Goal: Find specific page/section: Find specific page/section

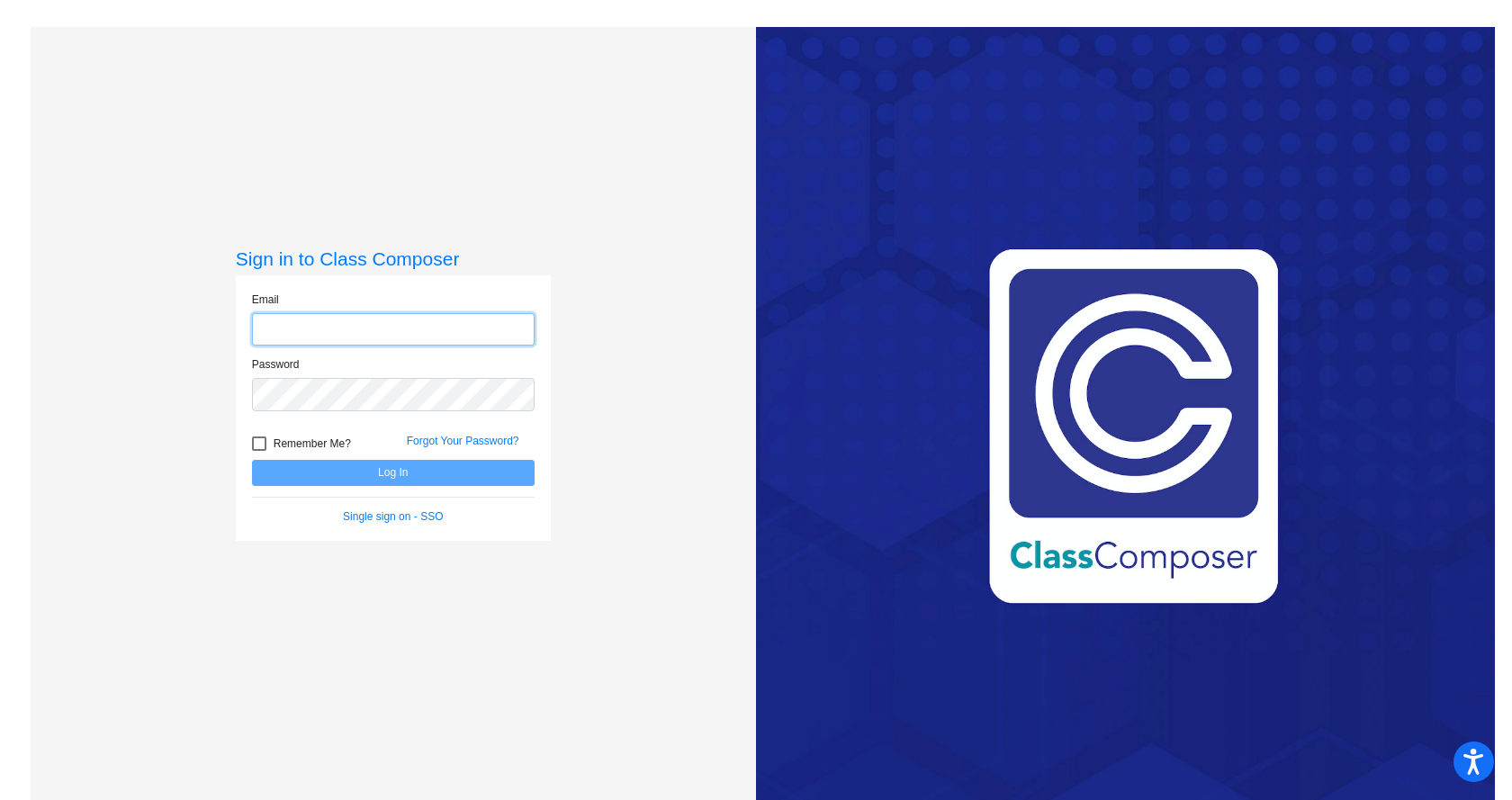
type input "[EMAIL_ADDRESS][DOMAIN_NAME]"
click at [341, 481] on button "Log In" at bounding box center [393, 472] width 282 height 26
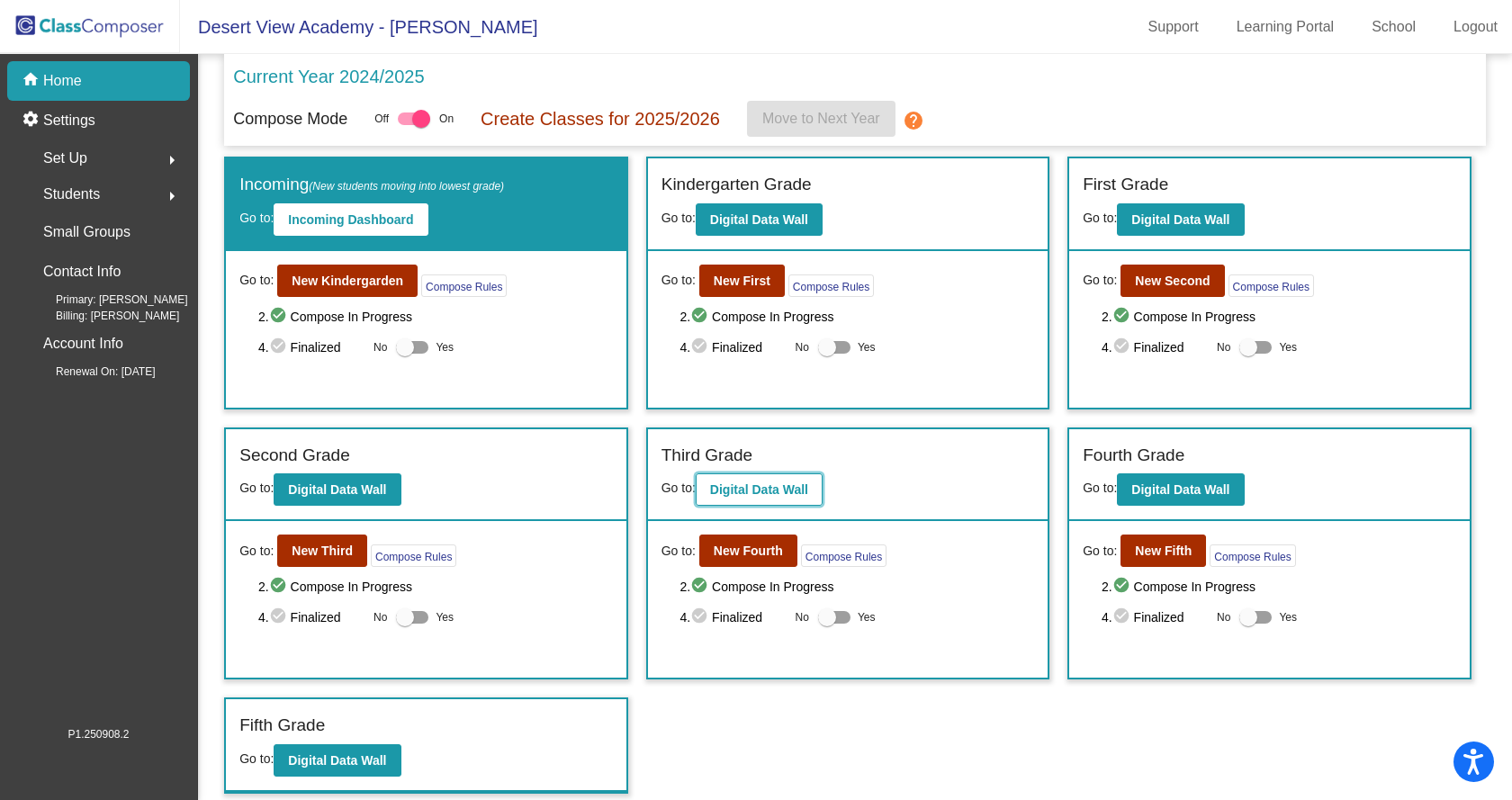
click at [770, 491] on b "Digital Data Wall" at bounding box center [758, 489] width 98 height 15
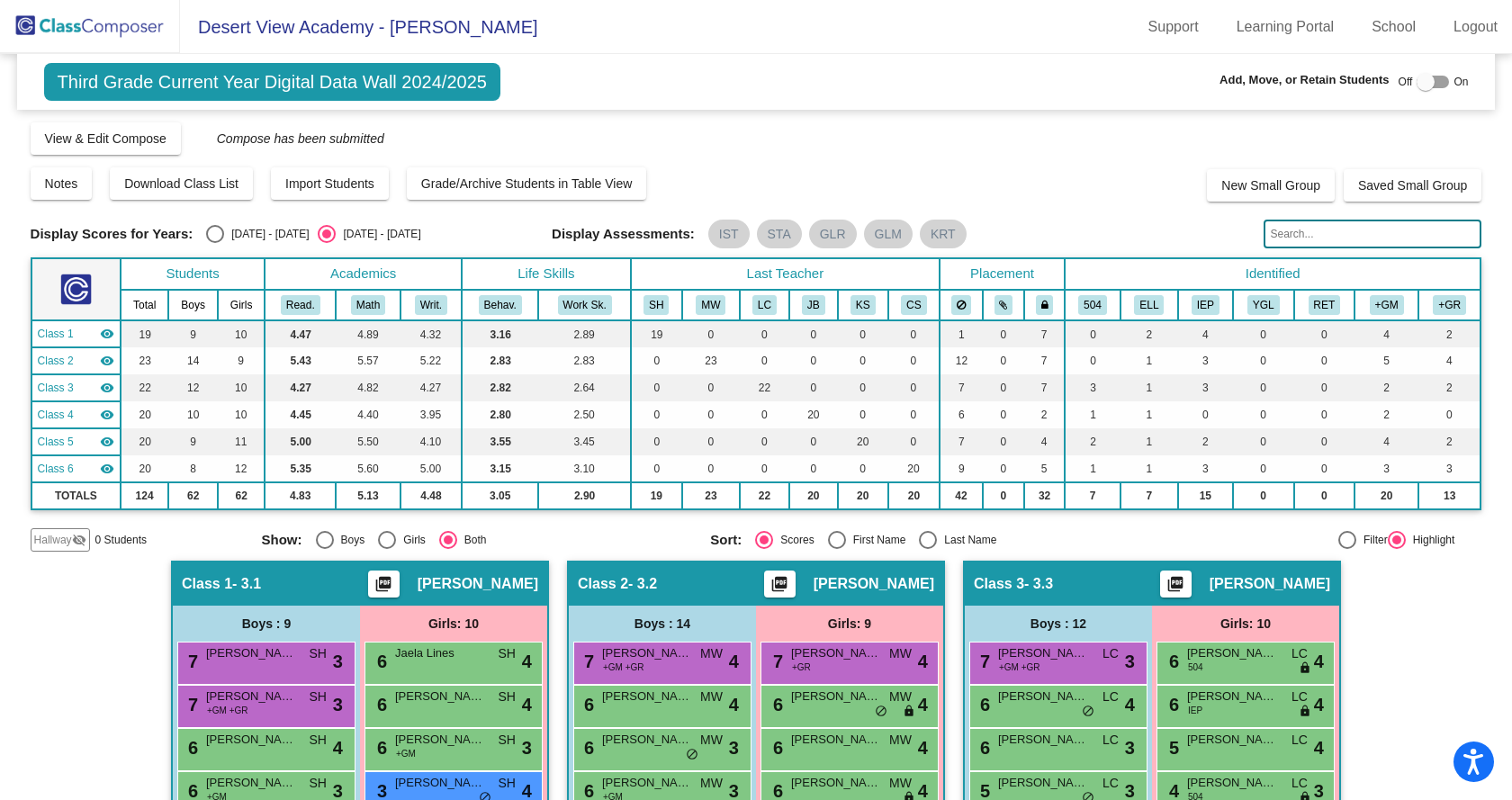
click at [54, 15] on img at bounding box center [90, 26] width 180 height 54
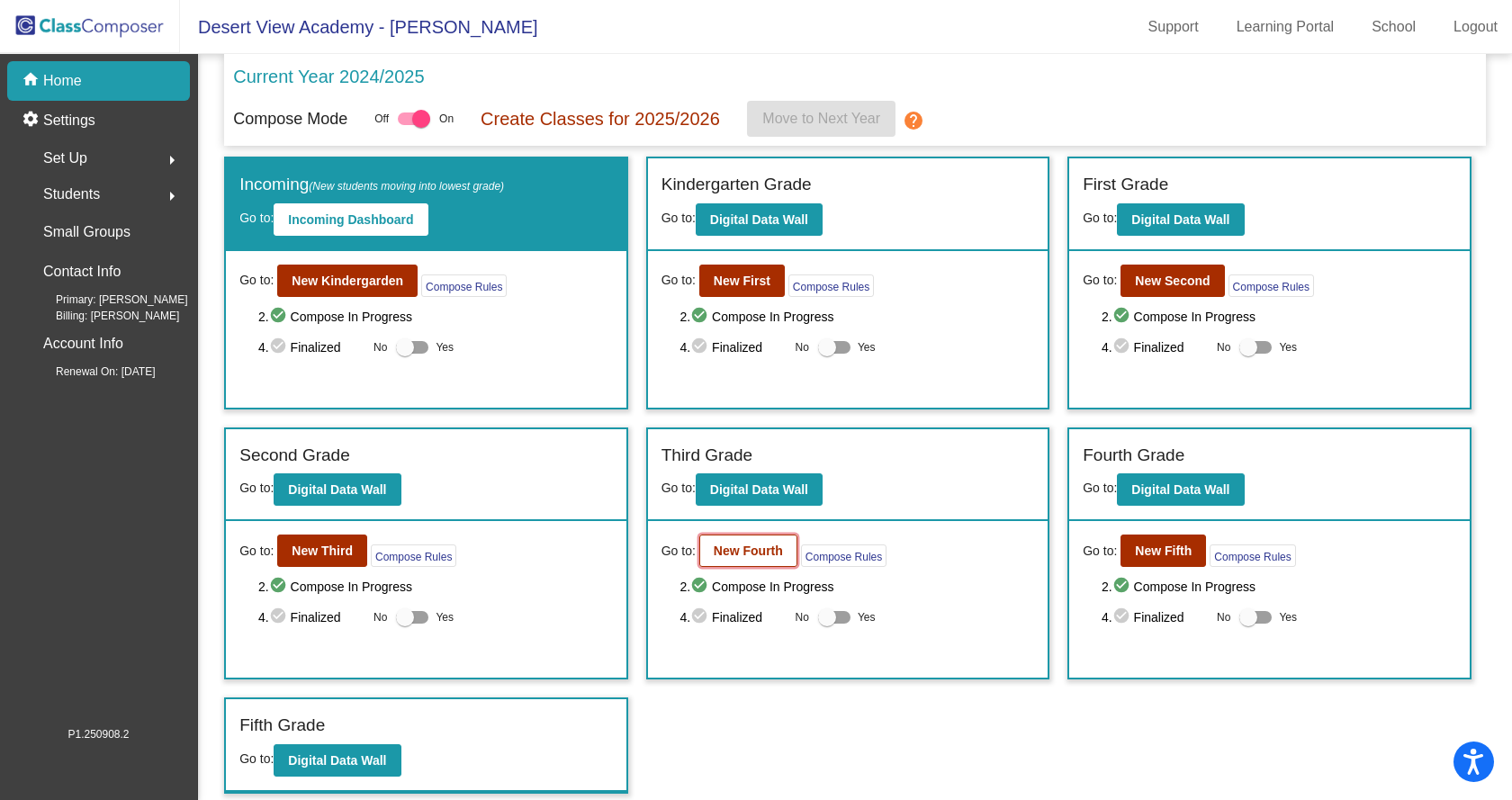
click at [743, 552] on b "New Fourth" at bounding box center [748, 550] width 69 height 15
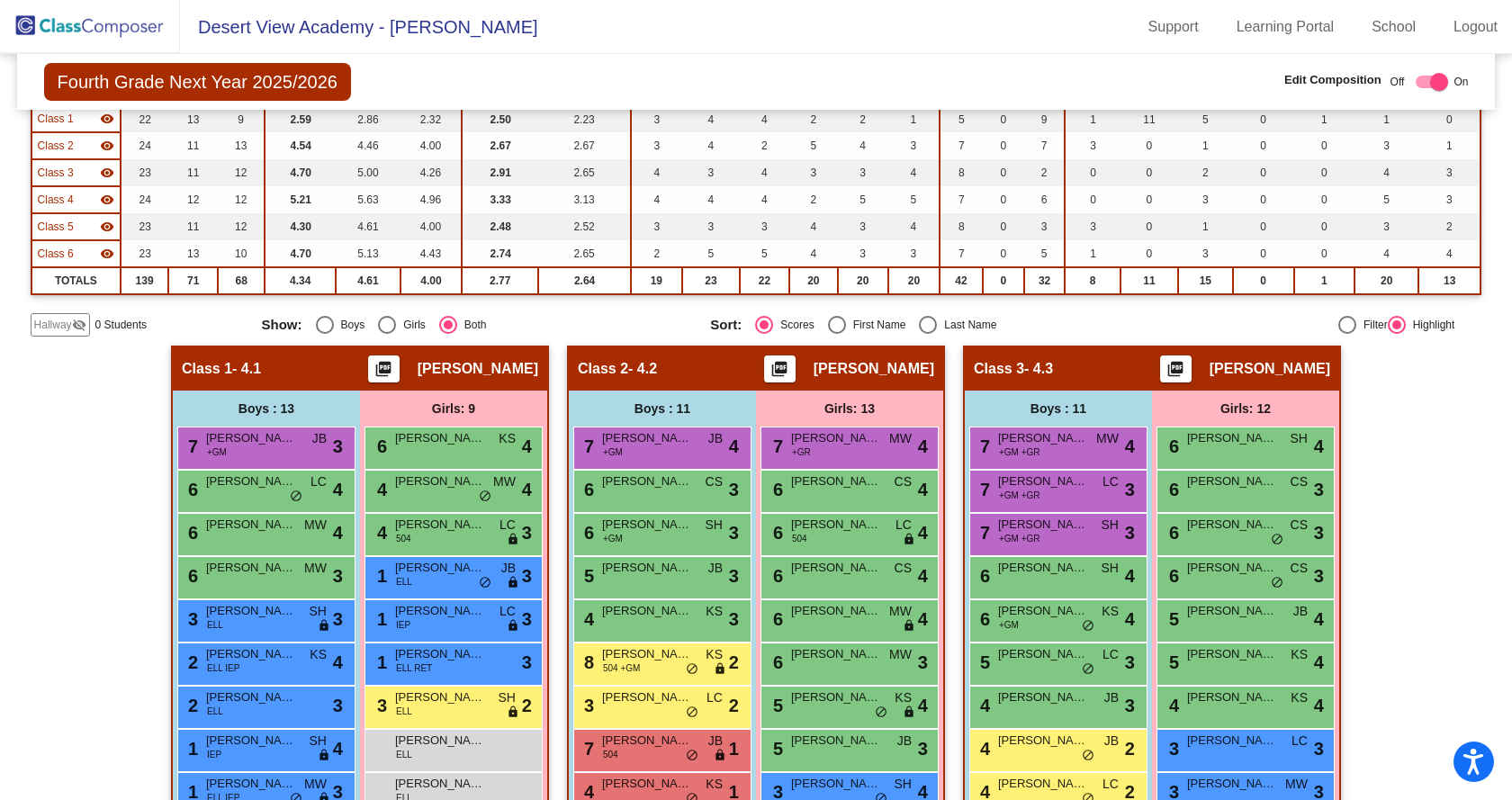
scroll to position [270, 0]
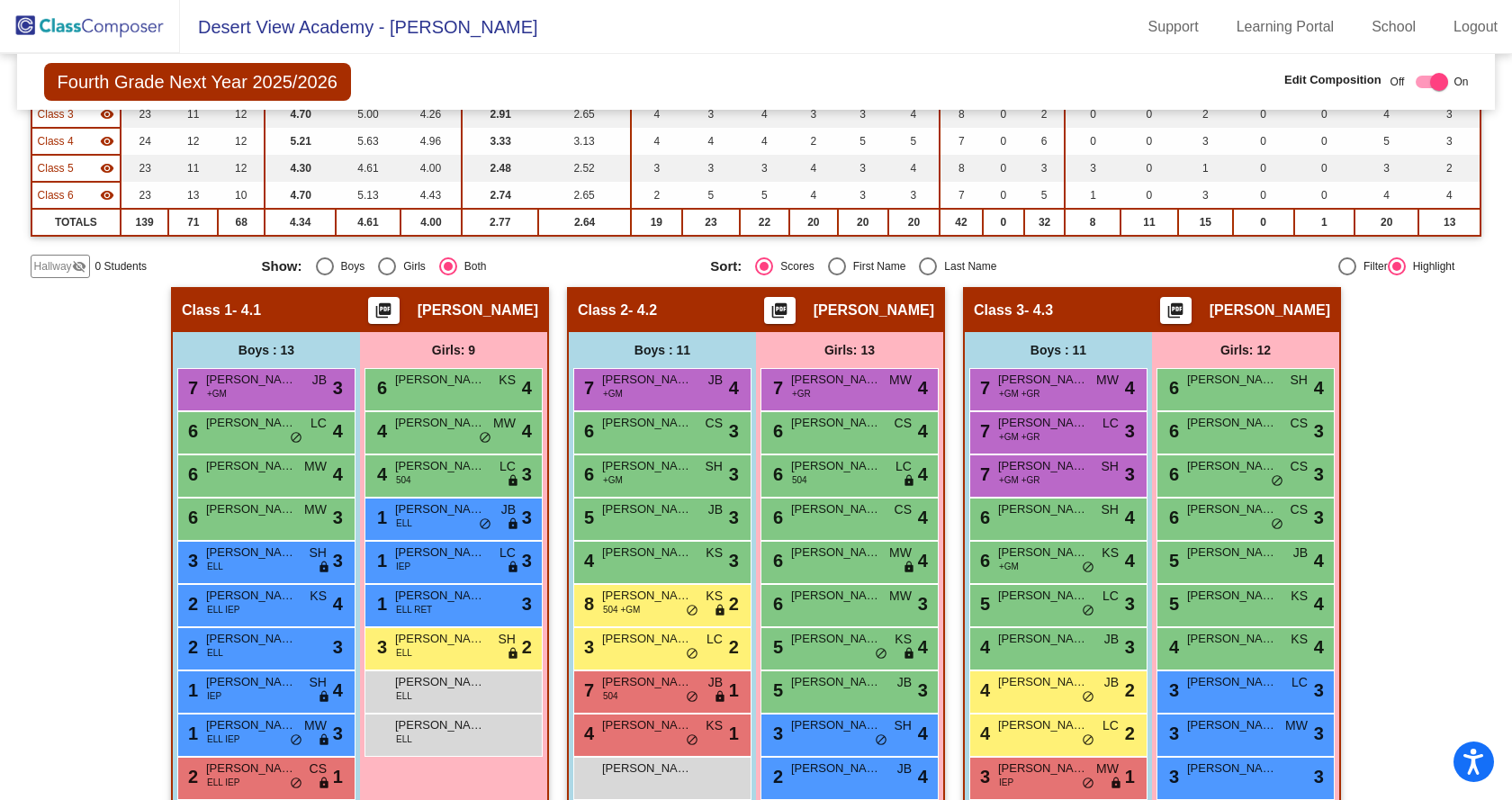
click at [56, 28] on img at bounding box center [90, 26] width 180 height 54
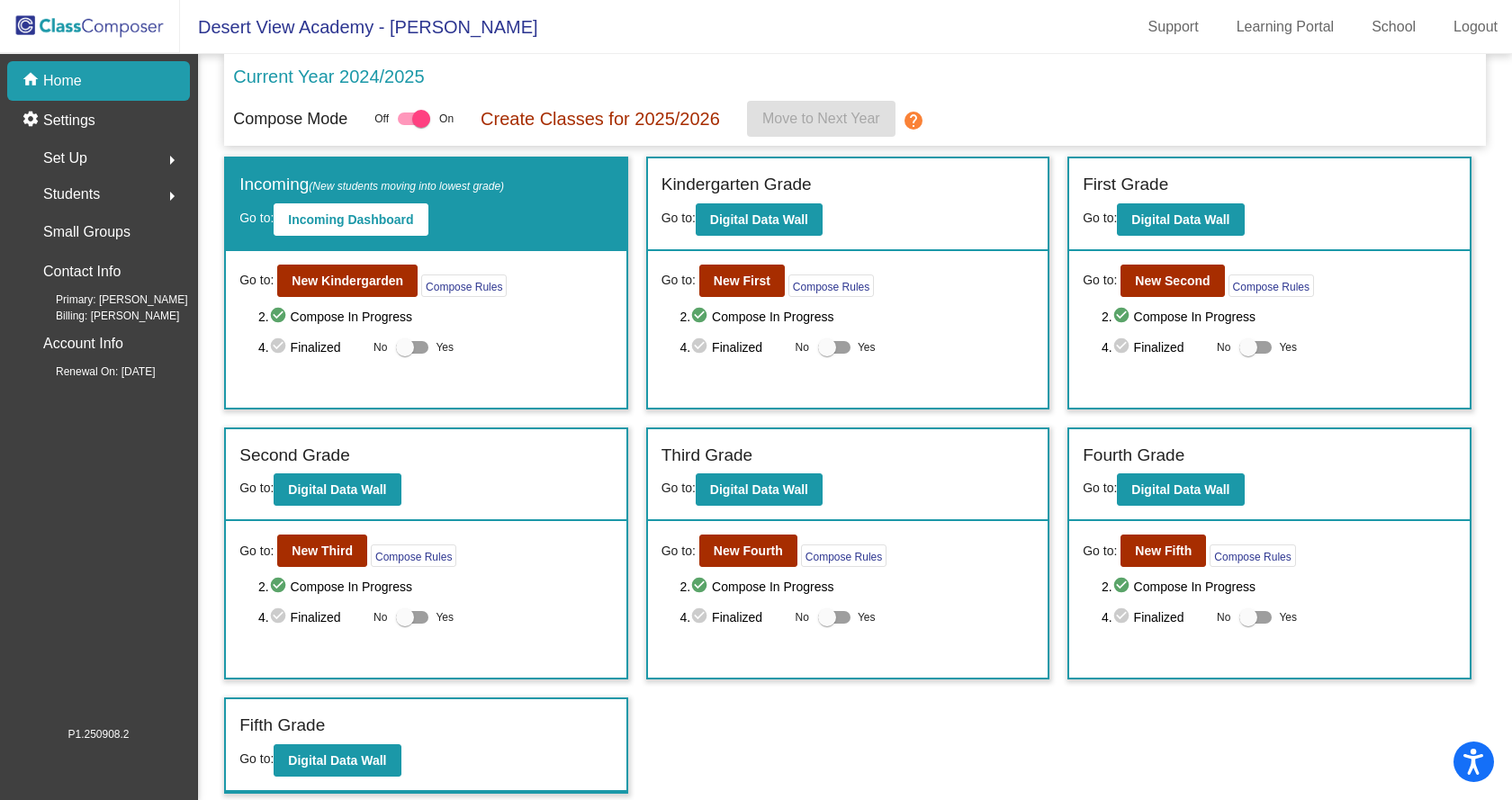
click at [120, 188] on div "Students arrow_right" at bounding box center [103, 194] width 172 height 36
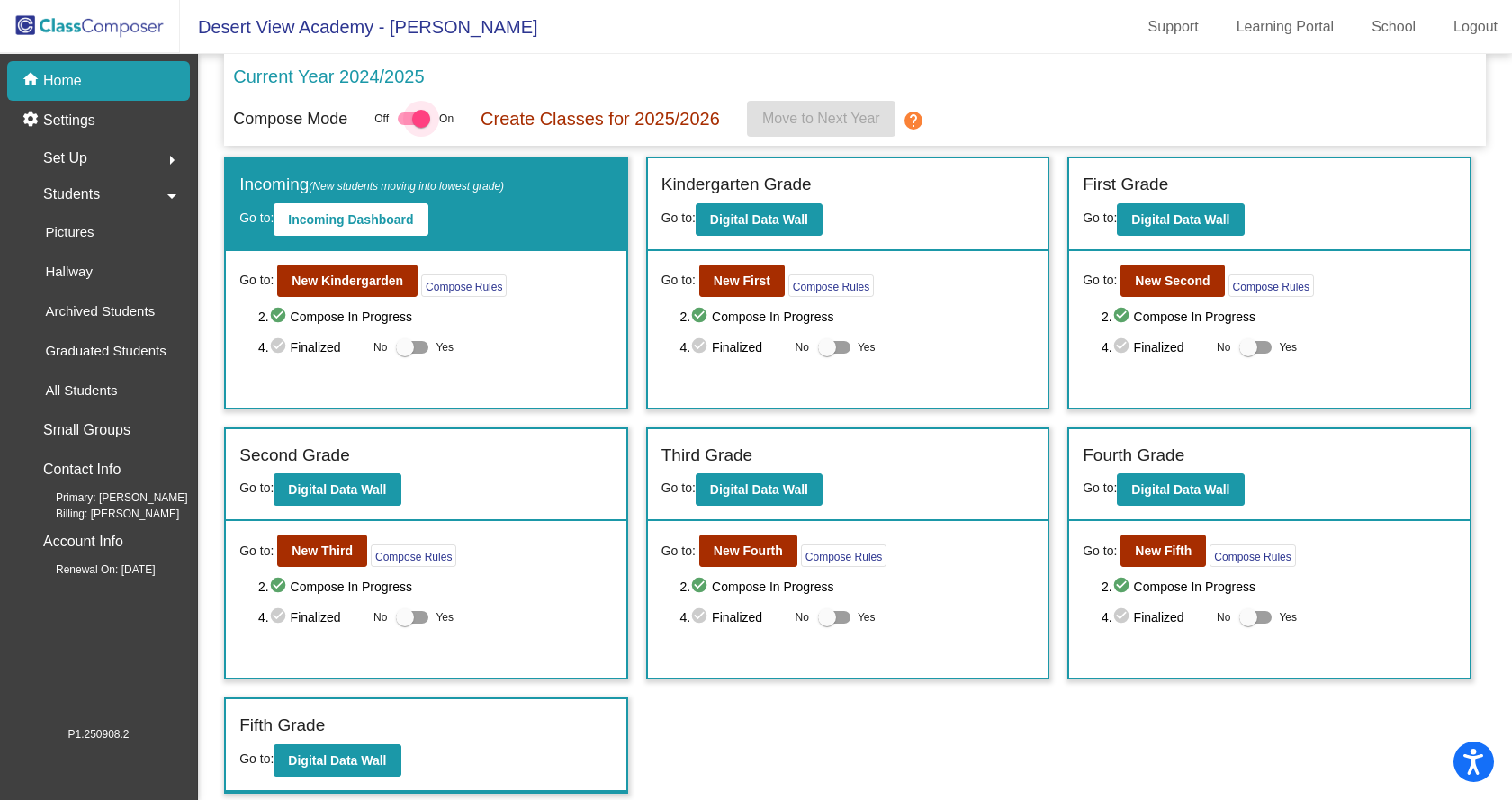
click at [423, 120] on div at bounding box center [421, 119] width 18 height 18
click at [407, 125] on input "checkbox" at bounding box center [406, 125] width 1 height 1
checkbox input "false"
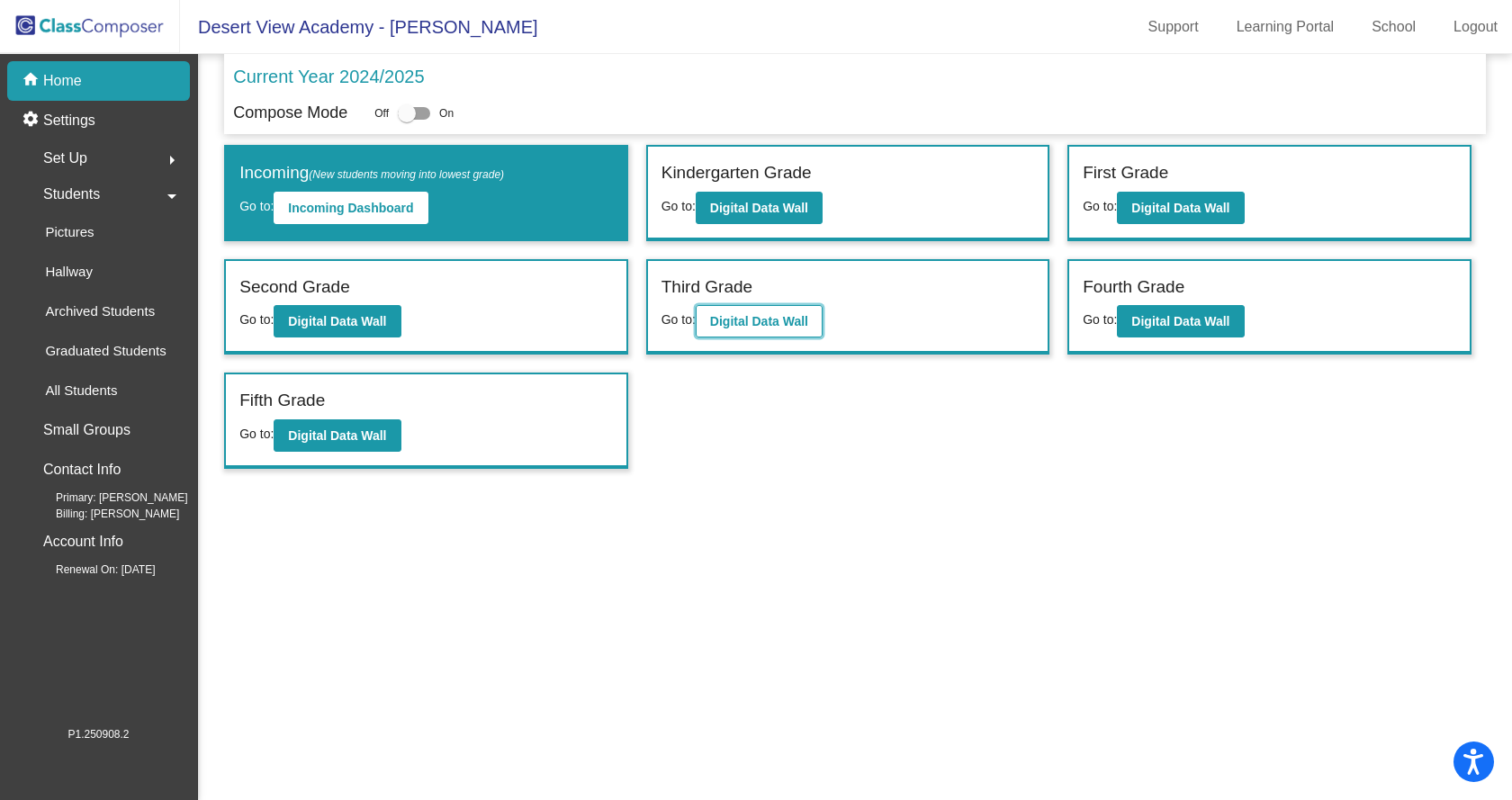
click at [735, 335] on button "Digital Data Wall" at bounding box center [758, 320] width 127 height 32
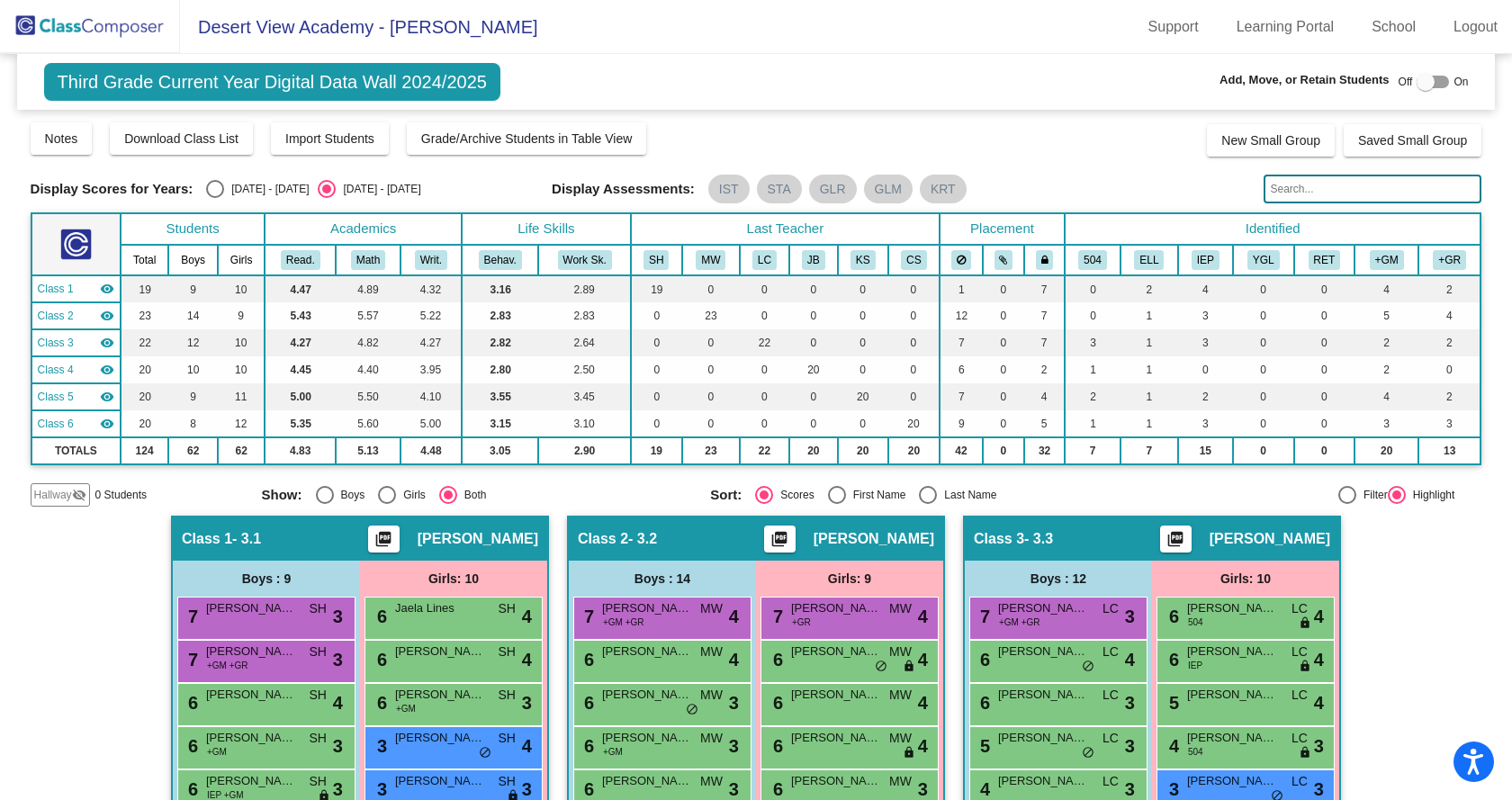
click at [132, 24] on img at bounding box center [90, 26] width 180 height 54
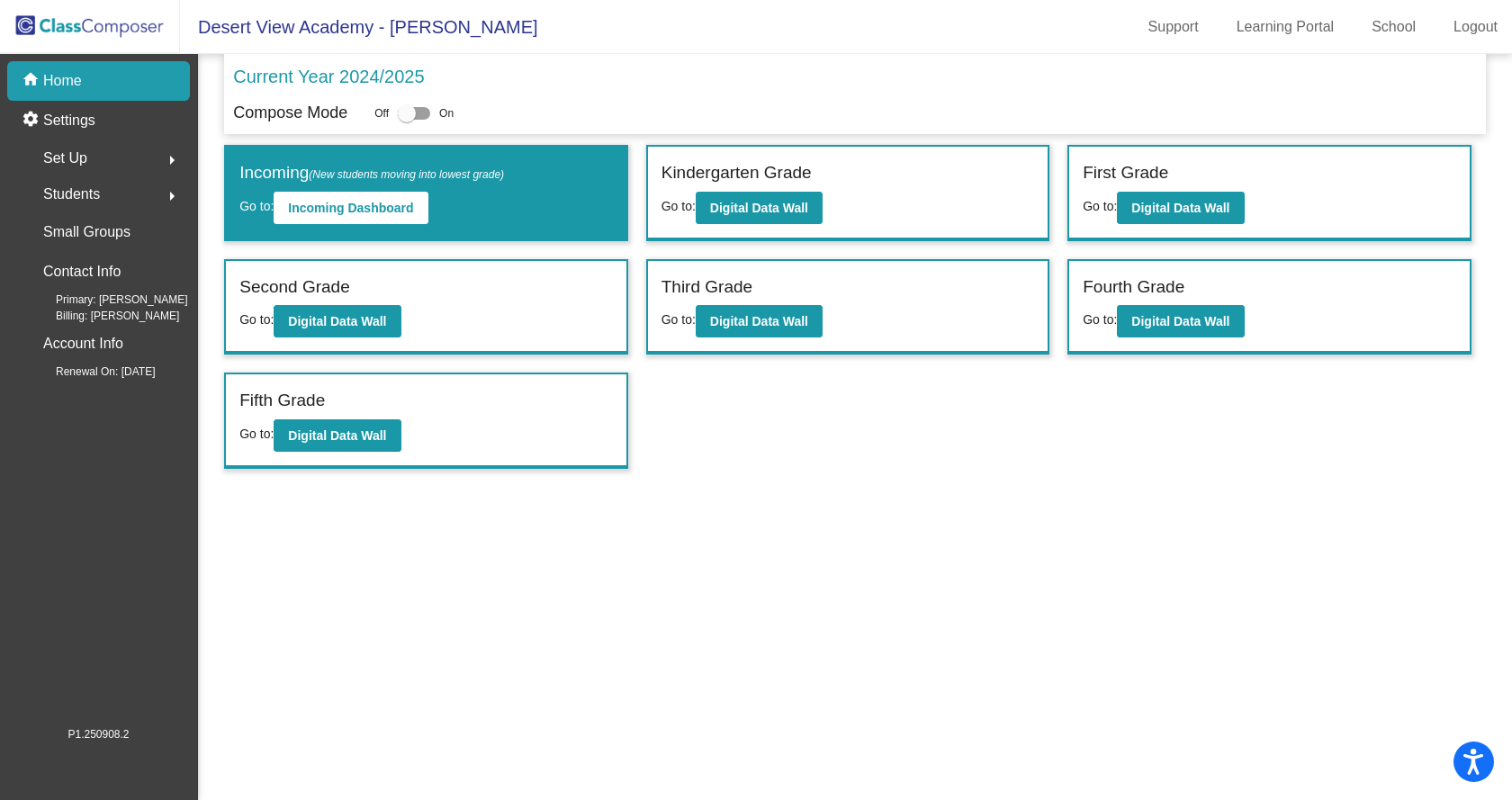
click at [414, 110] on div at bounding box center [407, 113] width 18 height 18
click at [407, 120] on input "checkbox" at bounding box center [406, 120] width 1 height 1
checkbox input "true"
